Goal: Answer question/provide support: Share knowledge or assist other users

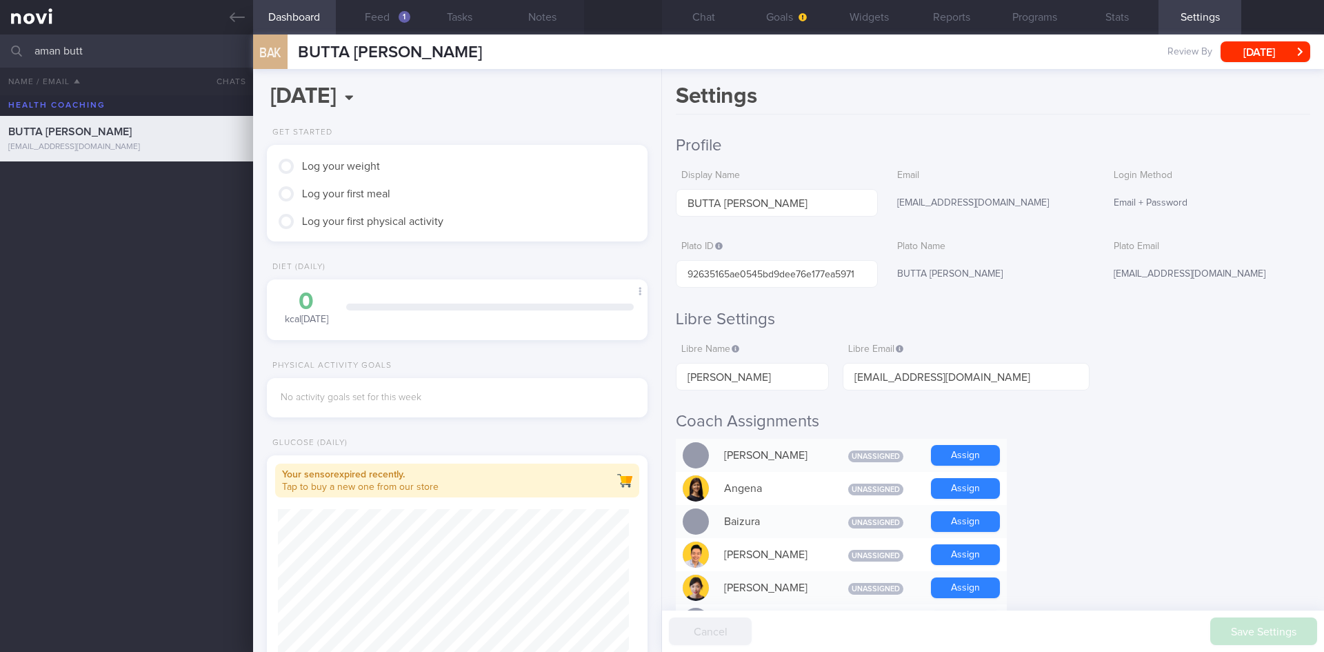
scroll to position [172, 346]
drag, startPoint x: 110, startPoint y: 43, endPoint x: 0, endPoint y: 46, distance: 110.4
click at [0, 46] on input "aman butt" at bounding box center [662, 50] width 1324 height 33
type input "[PERSON_NAME]"
click at [74, 185] on div "[PERSON_NAME] [PERSON_NAME][EMAIL_ADDRESS][DOMAIN_NAME]" at bounding box center [126, 184] width 253 height 28
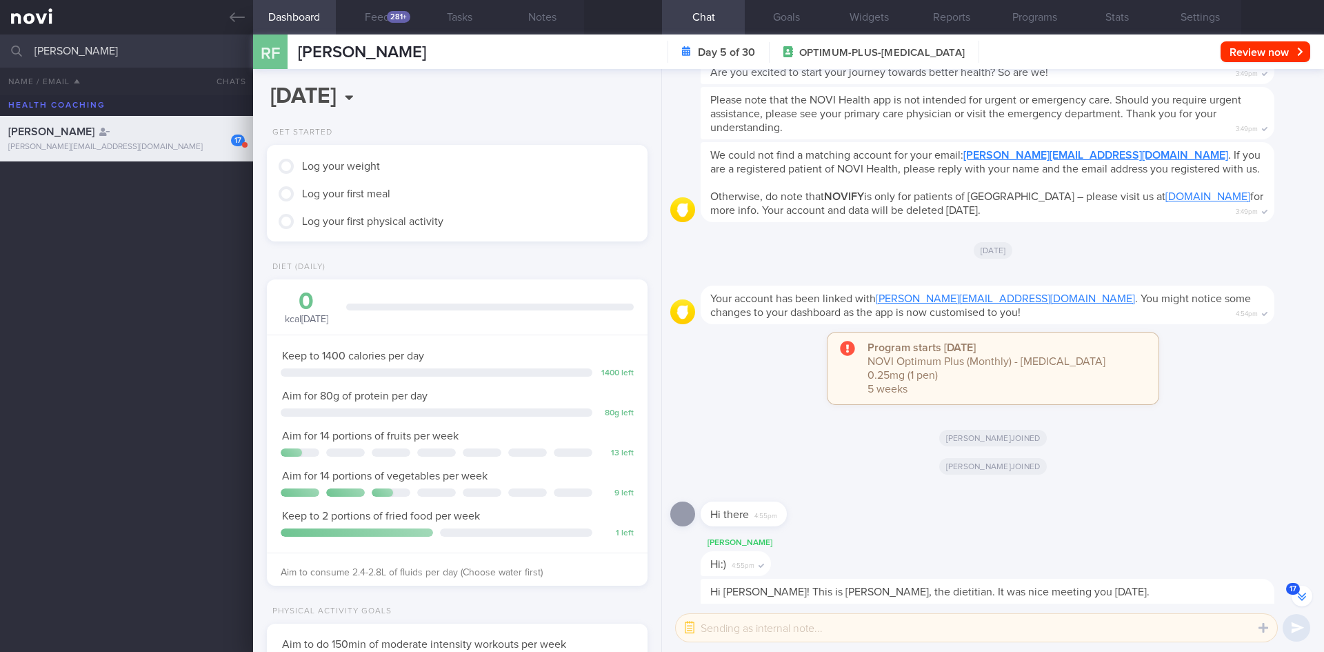
scroll to position [-221, 0]
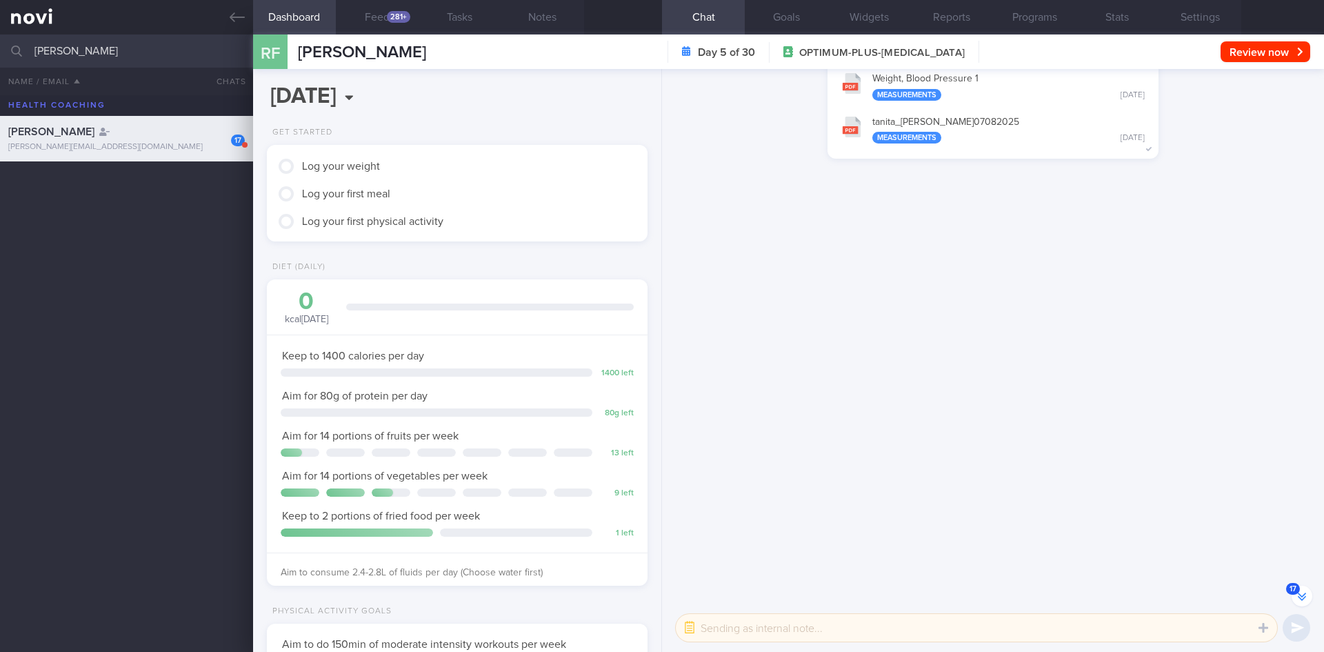
click at [1297, 592] on button "17" at bounding box center [1302, 596] width 21 height 21
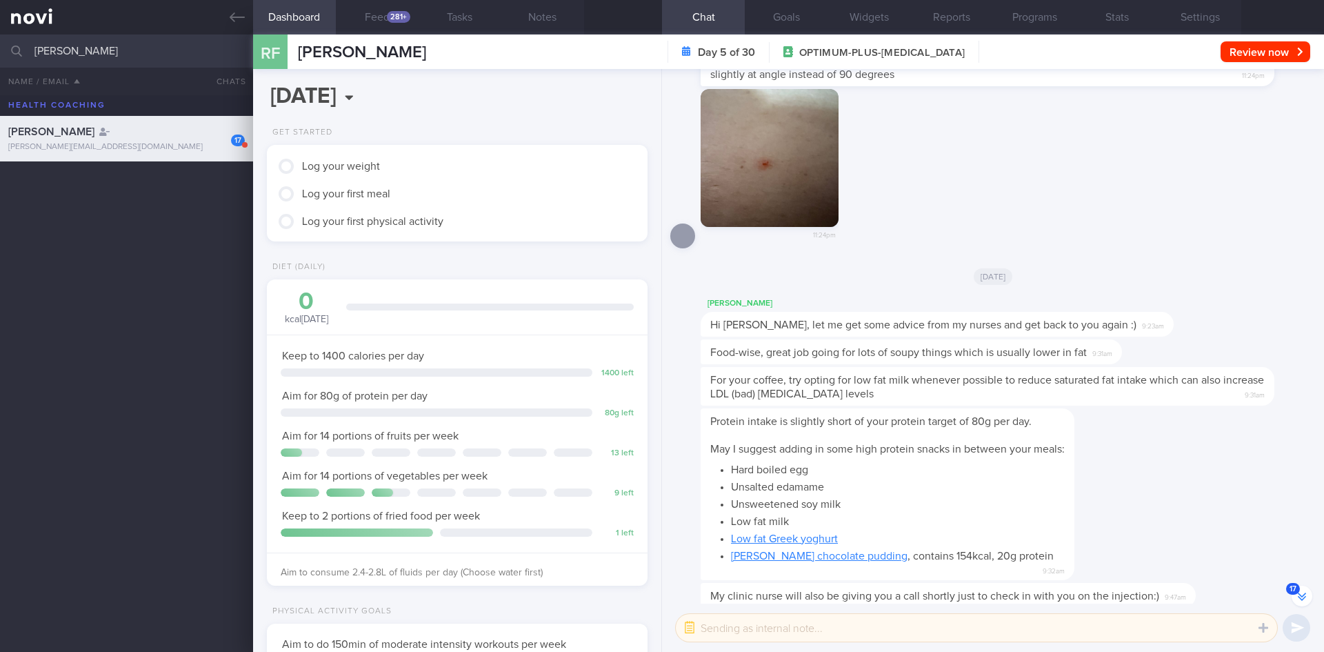
scroll to position [0, 0]
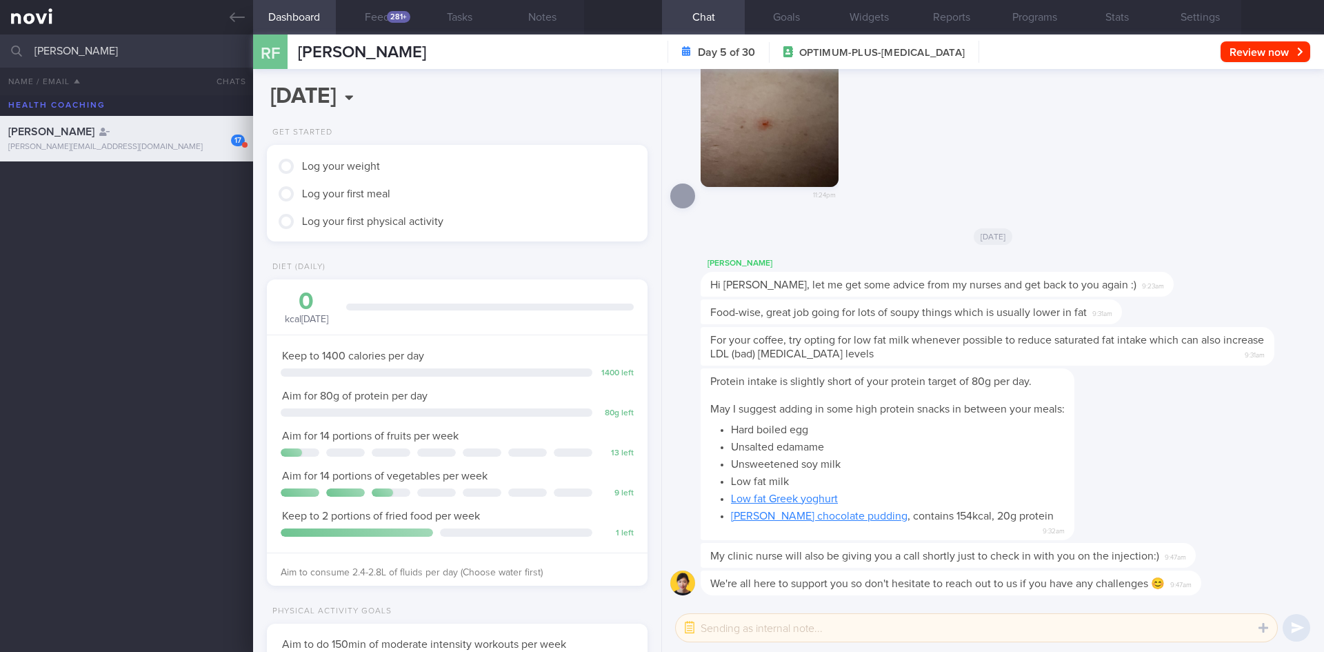
drag, startPoint x: 167, startPoint y: 48, endPoint x: 0, endPoint y: 54, distance: 167.0
click at [0, 53] on input "[PERSON_NAME]" at bounding box center [662, 50] width 1324 height 33
click at [721, 638] on textarea at bounding box center [976, 628] width 601 height 28
type textarea "tried calling her but could not get through, will update here after speaking wi…"
